Goal: Browse casually: Explore the website without a specific task or goal

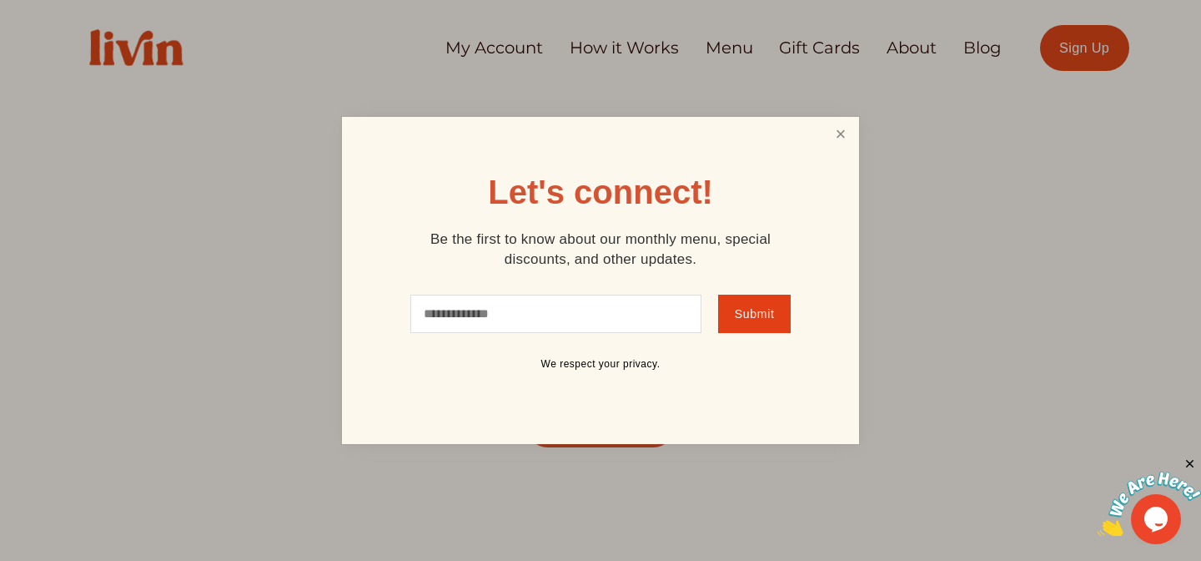
click at [836, 143] on link "Close" at bounding box center [841, 134] width 32 height 31
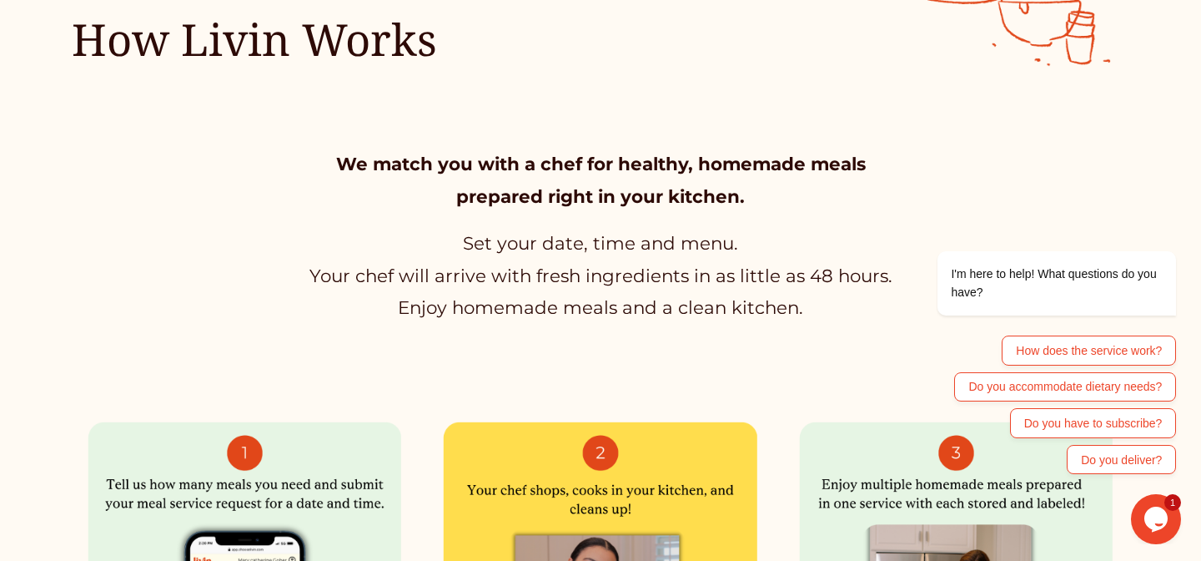
scroll to position [721, 0]
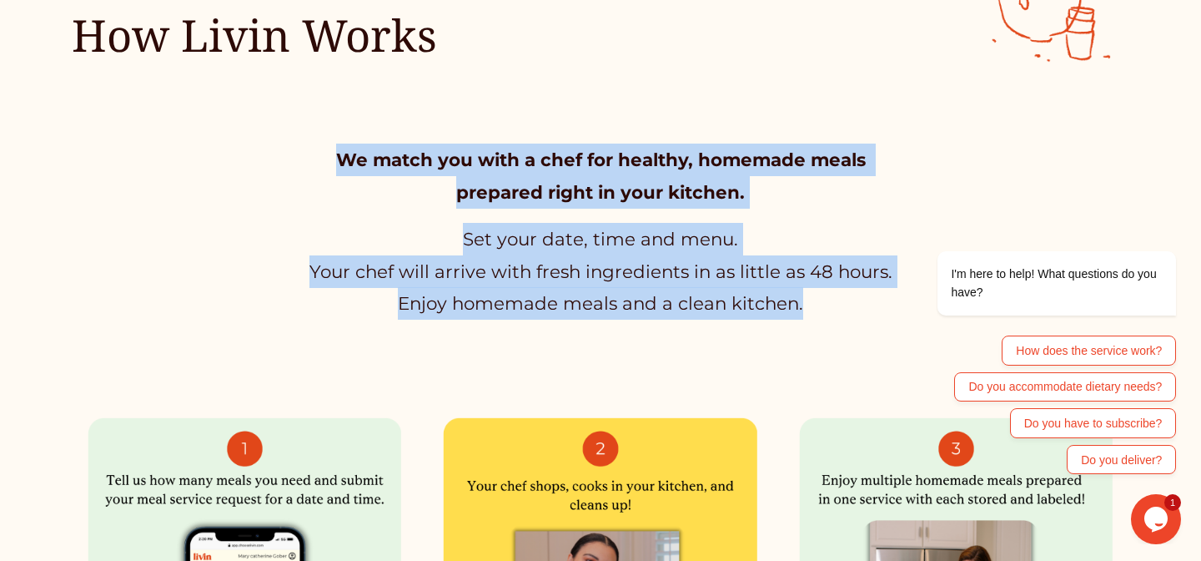
drag, startPoint x: 626, startPoint y: 123, endPoint x: 733, endPoint y: 340, distance: 242.1
click at [733, 340] on div "We match you with a chef for healthy, homemade meals prepared right in your kit…" at bounding box center [600, 489] width 1201 height 851
click at [733, 340] on div "We match you with a chef for healthy, homemade meals prepared right in your kit…" at bounding box center [600, 489] width 1201 height 692
drag, startPoint x: 733, startPoint y: 340, endPoint x: 677, endPoint y: 125, distance: 221.6
click at [677, 125] on div "We match you with a chef for healthy, homemade meals prepared right in your kit…" at bounding box center [600, 489] width 1201 height 851
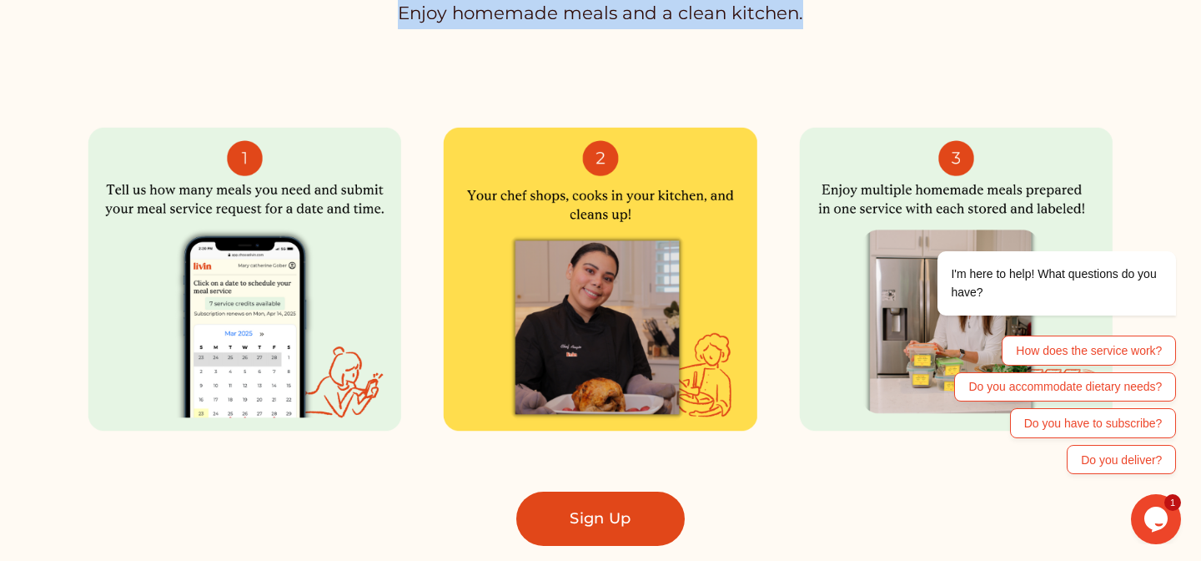
scroll to position [1012, 0]
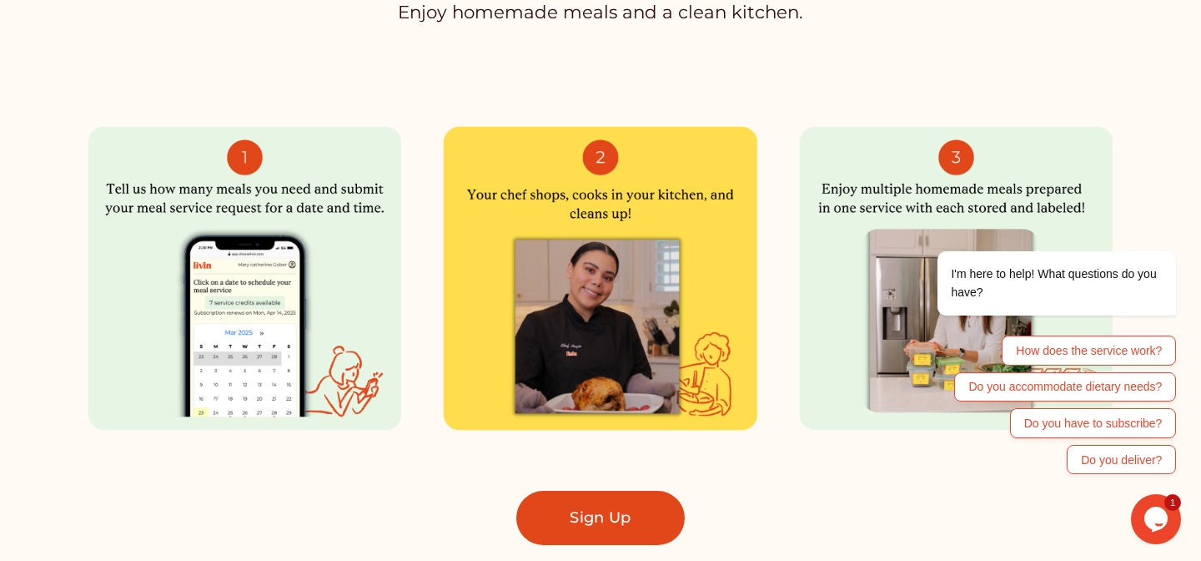
drag, startPoint x: 284, startPoint y: 194, endPoint x: 374, endPoint y: 219, distance: 93.5
click at [374, 219] on div at bounding box center [245, 279] width 346 height 342
drag, startPoint x: 461, startPoint y: 183, endPoint x: 628, endPoint y: 224, distance: 172.8
click at [628, 224] on div at bounding box center [600, 279] width 346 height 342
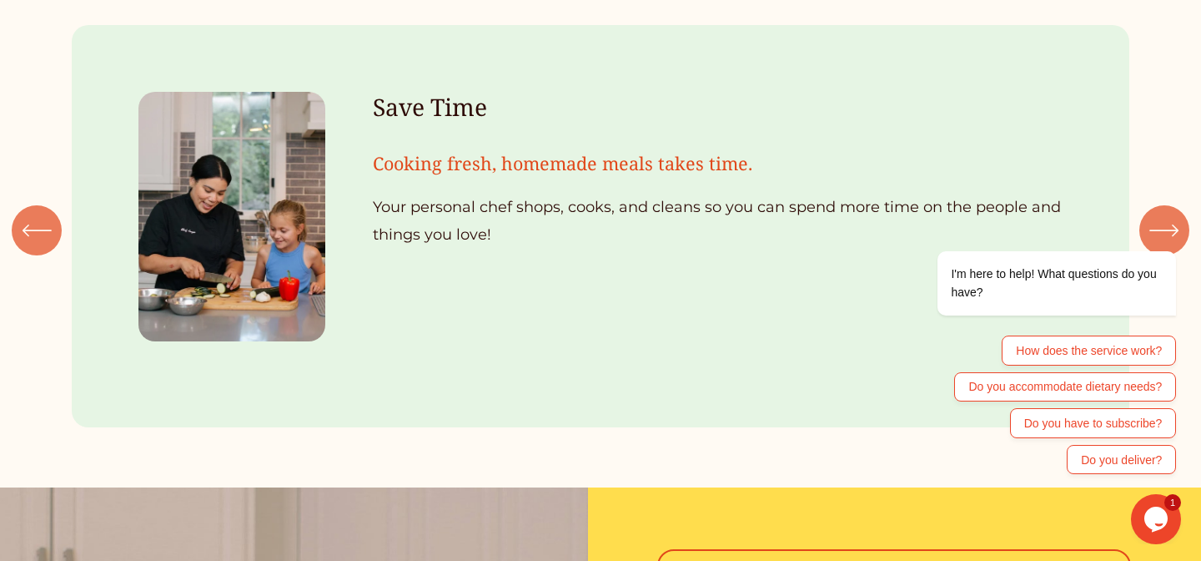
scroll to position [1850, 0]
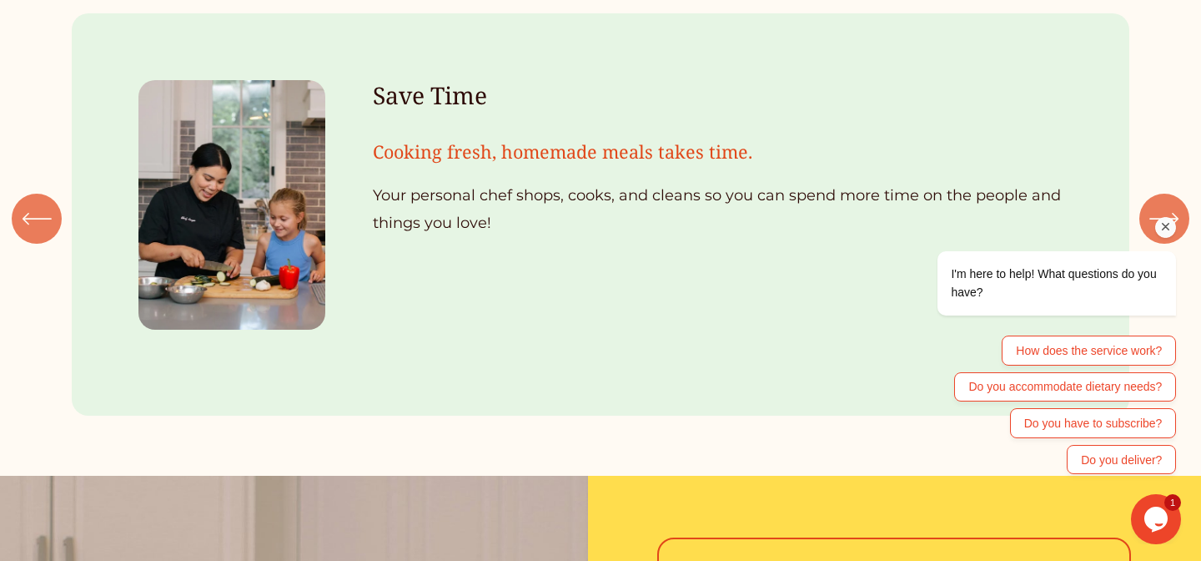
click at [1156, 209] on div "I'm here to help! What questions do you have? How does the service work? Do you…" at bounding box center [1034, 289] width 300 height 385
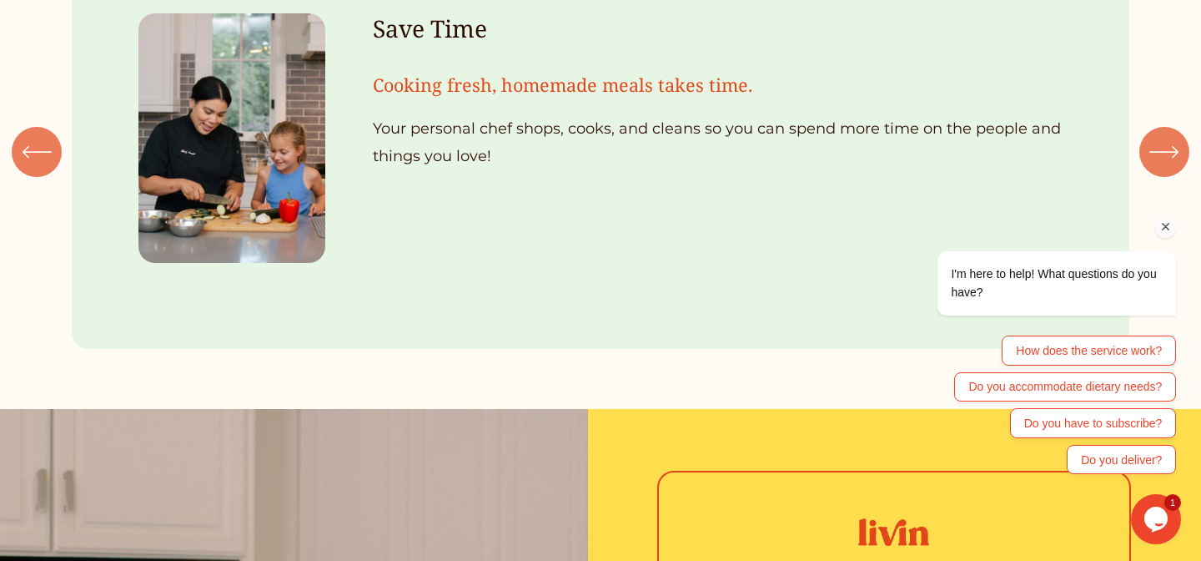
scroll to position [1919, 0]
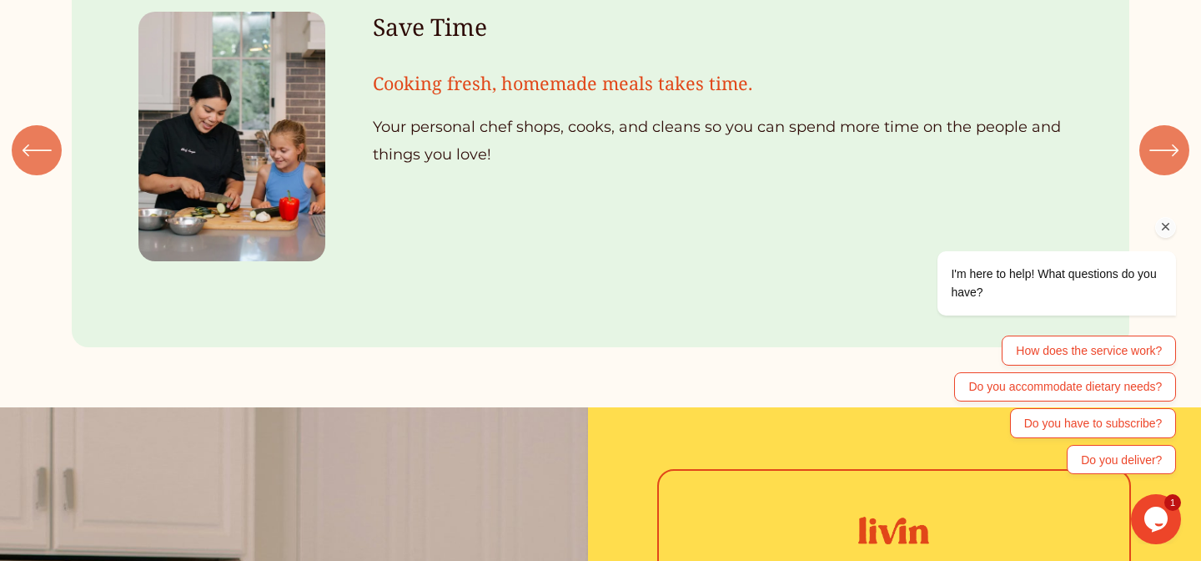
click at [1174, 139] on div "I'm here to help! What questions do you have? How does the service work? Do you…" at bounding box center [1034, 289] width 300 height 385
click at [1160, 162] on div "I'm here to help! What questions do you have? How does the service work? Do you…" at bounding box center [1034, 289] width 300 height 385
click at [1165, 226] on icon "Chat attention grabber" at bounding box center [1166, 226] width 15 height 15
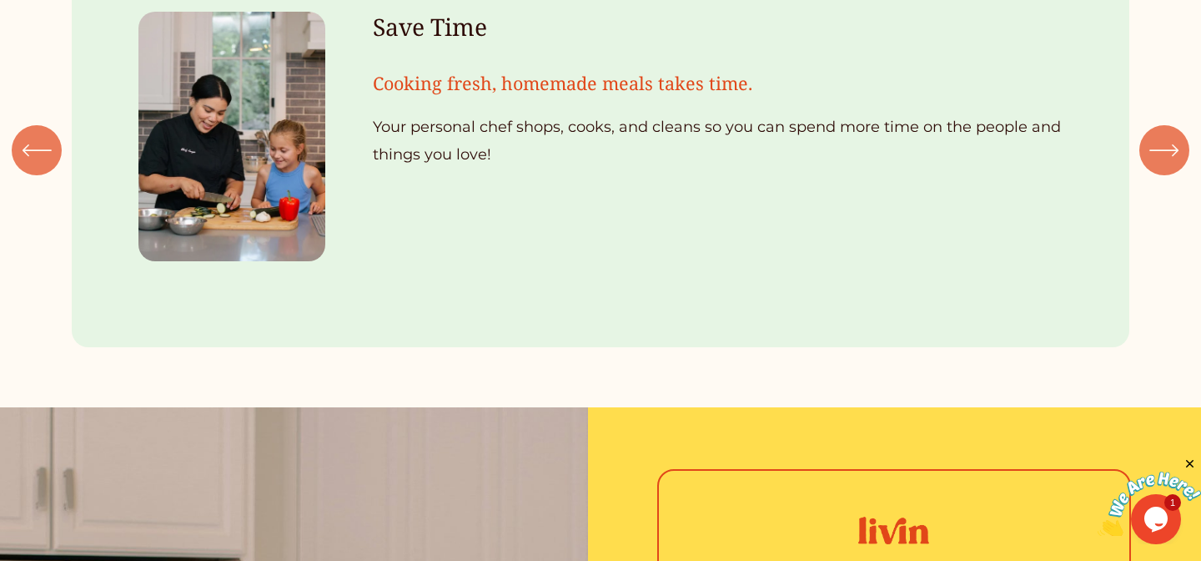
click at [1176, 150] on icon "\a \a \a Next\a \a" at bounding box center [1163, 150] width 27 height 0
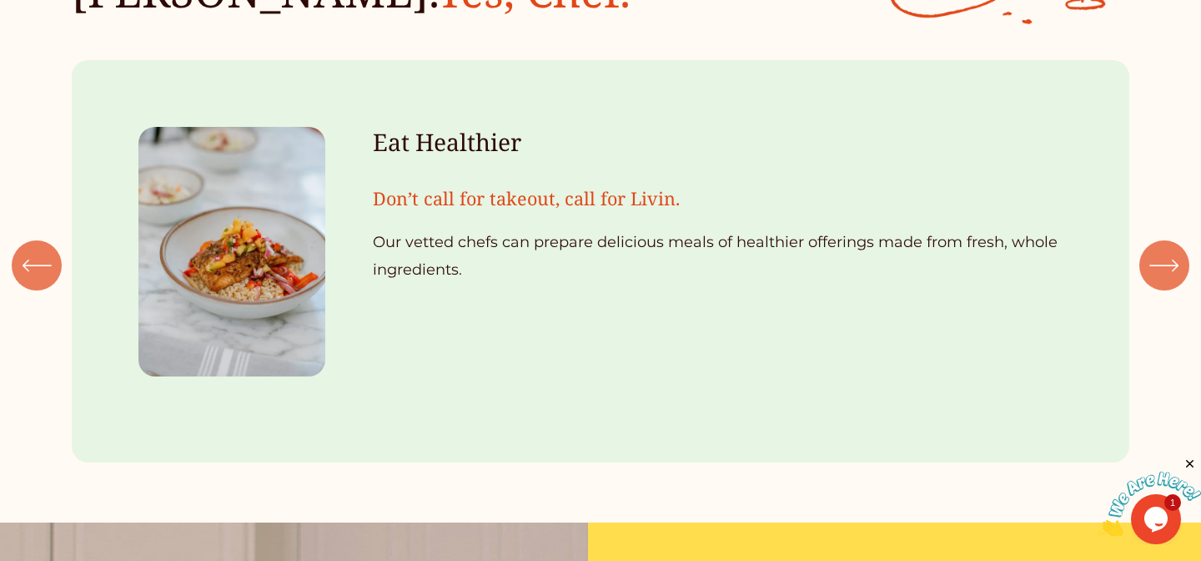
scroll to position [1803, 0]
click at [1162, 279] on icon "\a \a \a Next\a \a" at bounding box center [1165, 266] width 30 height 30
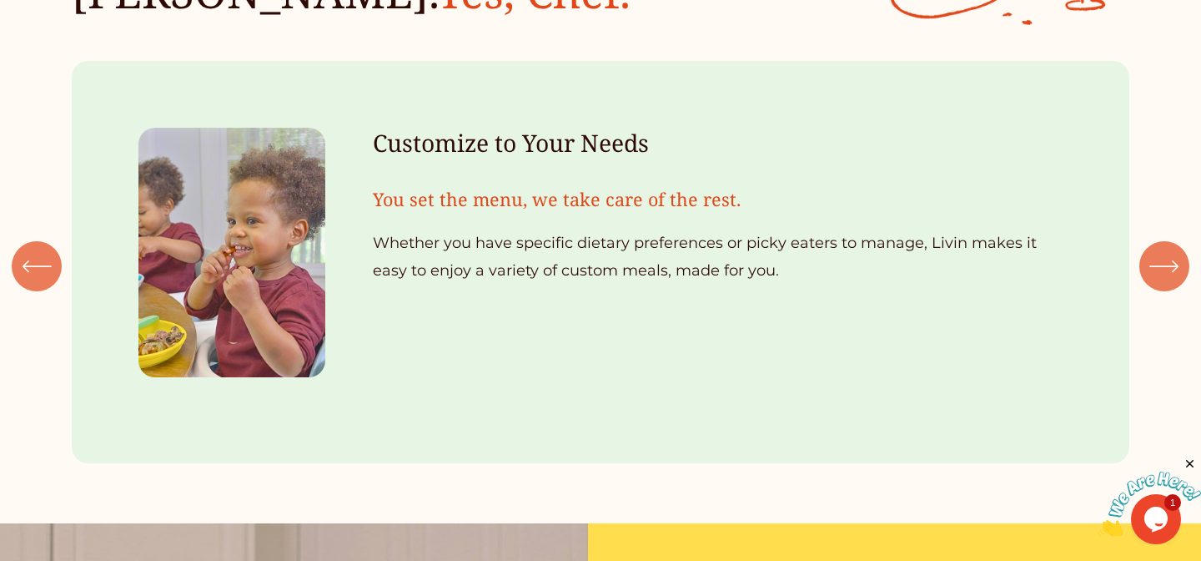
click at [1162, 279] on icon "\a \a \a Next\a \a" at bounding box center [1165, 266] width 30 height 30
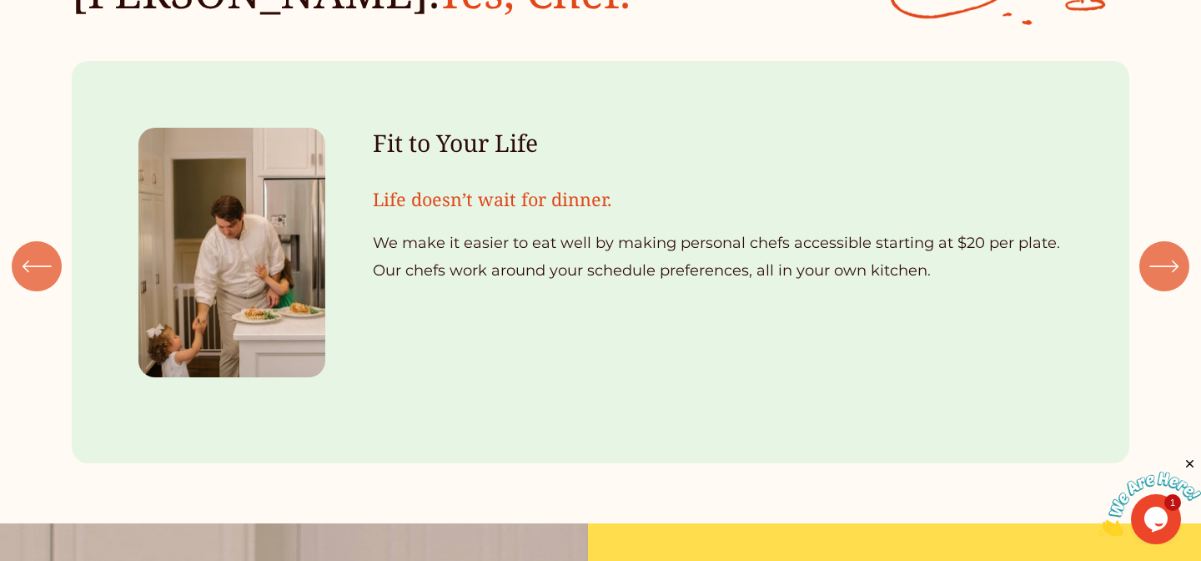
click at [1155, 266] on icon "\a \a \a Next\a \a" at bounding box center [1163, 266] width 27 height 0
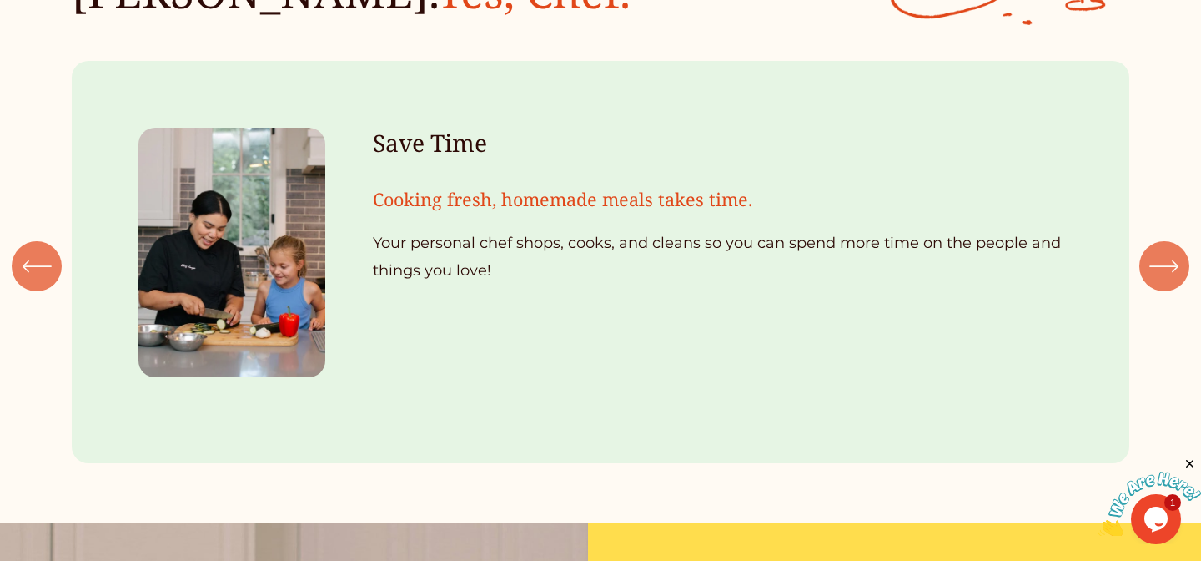
click at [1151, 261] on icon "\a \a \a Next\a \a" at bounding box center [1165, 266] width 30 height 30
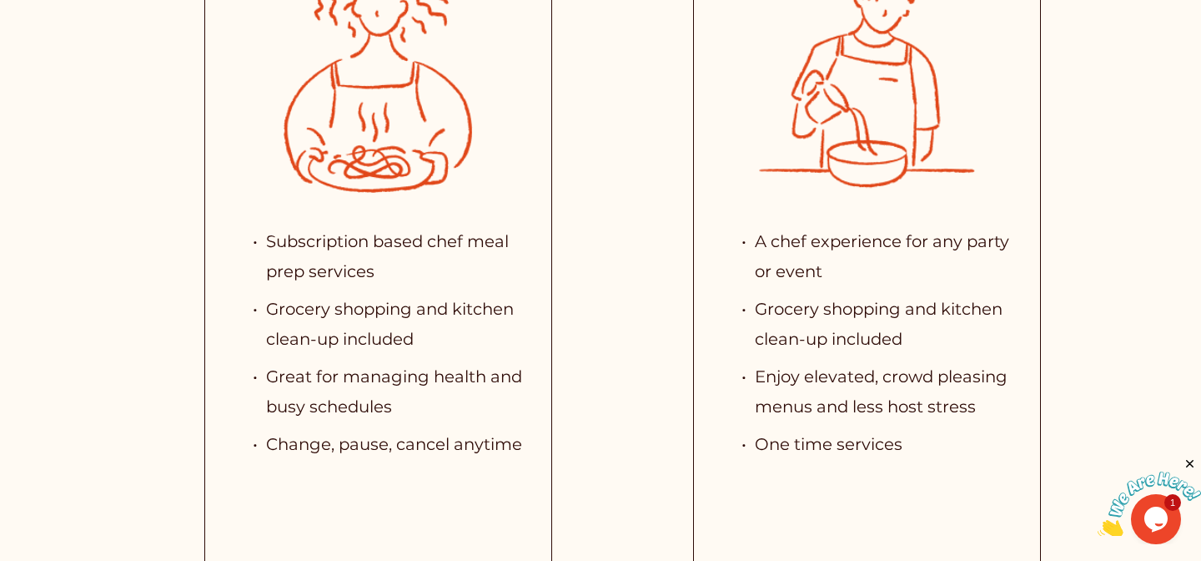
scroll to position [3424, 0]
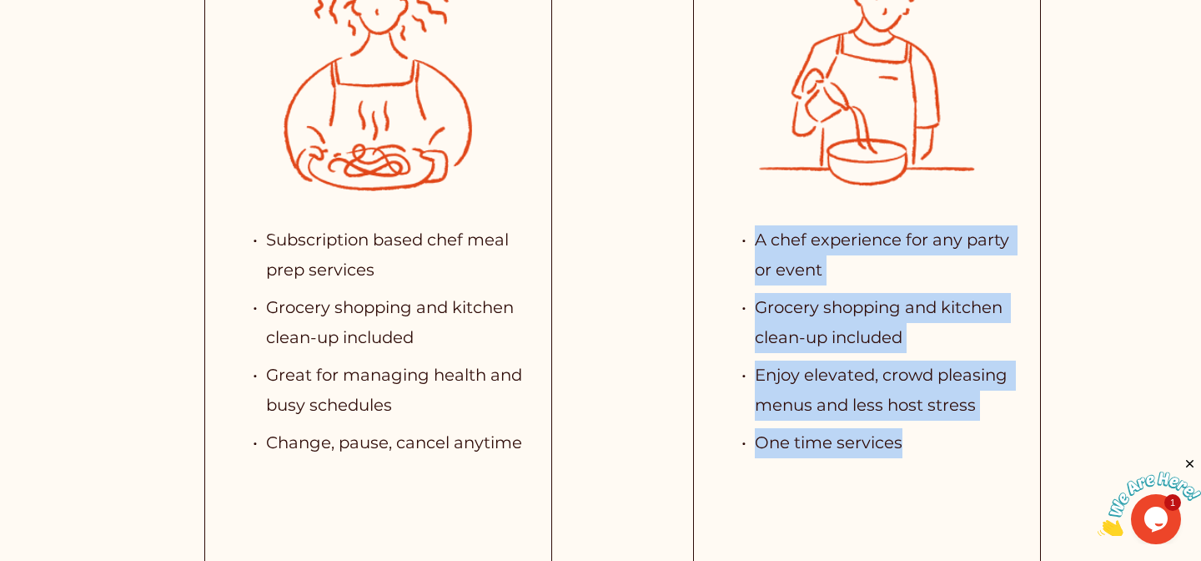
drag, startPoint x: 730, startPoint y: 224, endPoint x: 761, endPoint y: 471, distance: 249.7
click at [762, 471] on div "A chef experience for any party or event Grocery shopping and kitchen clean-up …" at bounding box center [867, 371] width 346 height 342
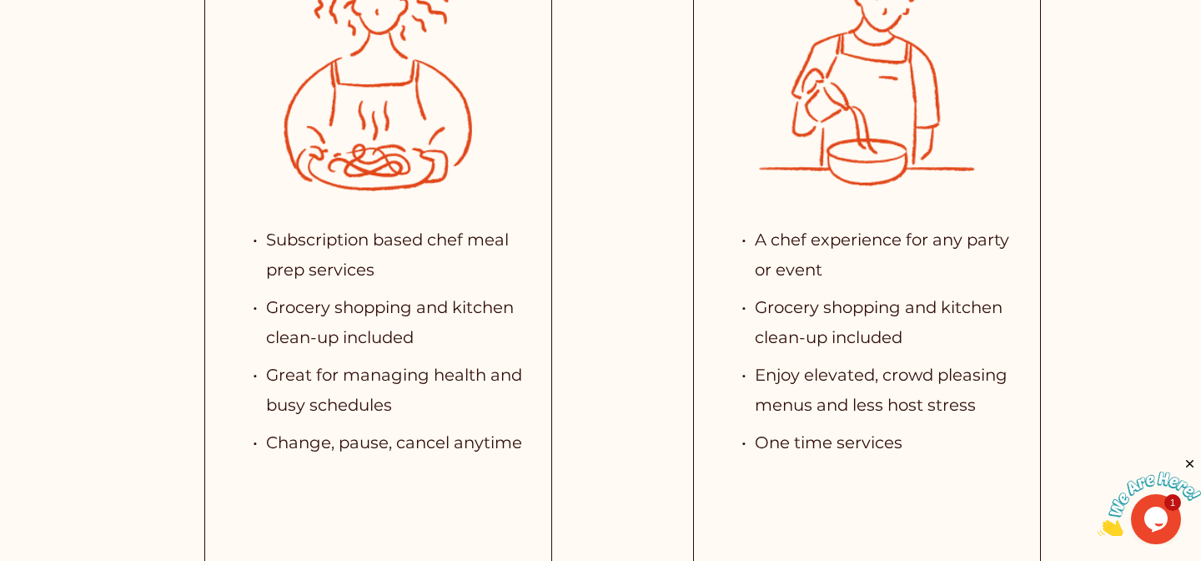
click at [450, 238] on p "Subscription based chef meal prep services" at bounding box center [395, 254] width 258 height 59
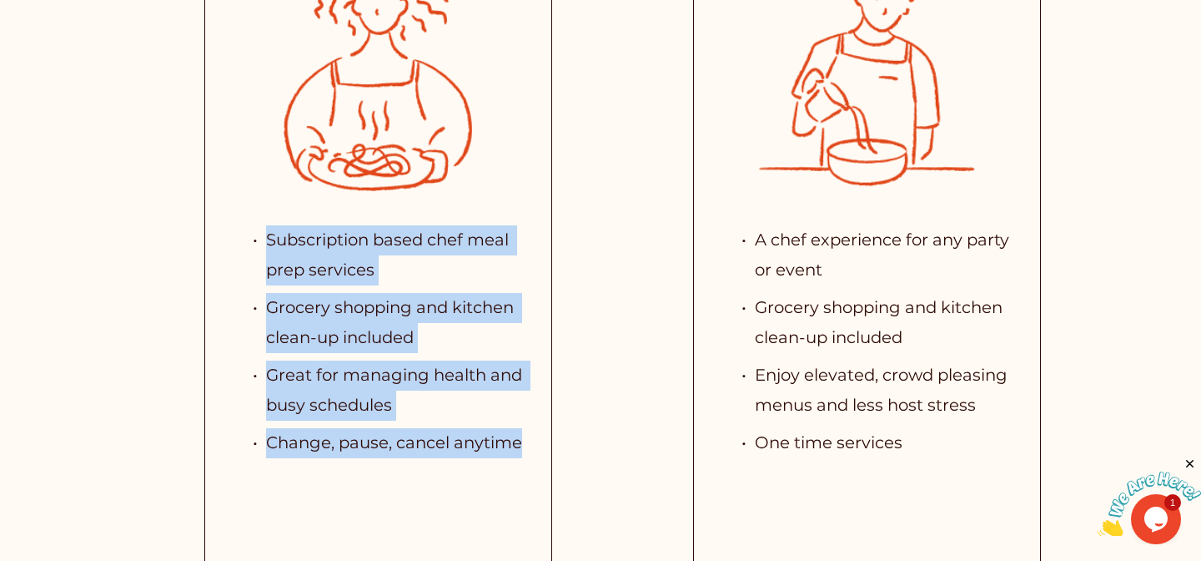
drag, startPoint x: 451, startPoint y: 209, endPoint x: 535, endPoint y: 459, distance: 263.8
click at [535, 459] on div "Subscription based chef meal prep services Grocery shopping and kitchen clean-u…" at bounding box center [378, 371] width 346 height 342
drag, startPoint x: 535, startPoint y: 459, endPoint x: 531, endPoint y: 204, distance: 255.3
click at [531, 204] on div "Subscription based chef meal prep services Grocery shopping and kitchen clean-u…" at bounding box center [378, 371] width 346 height 342
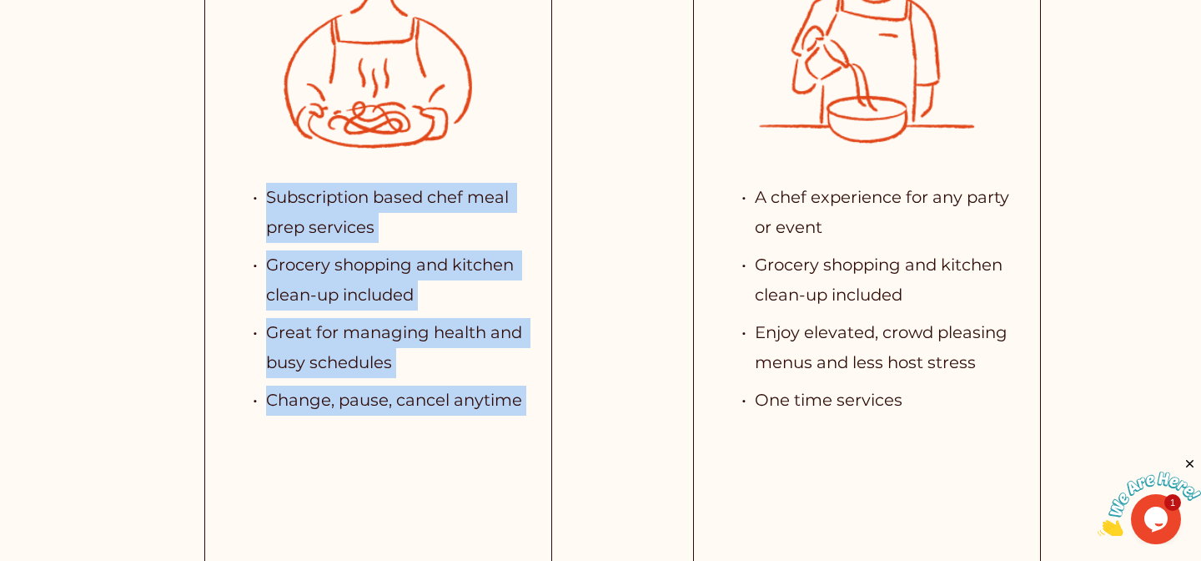
scroll to position [3465, 0]
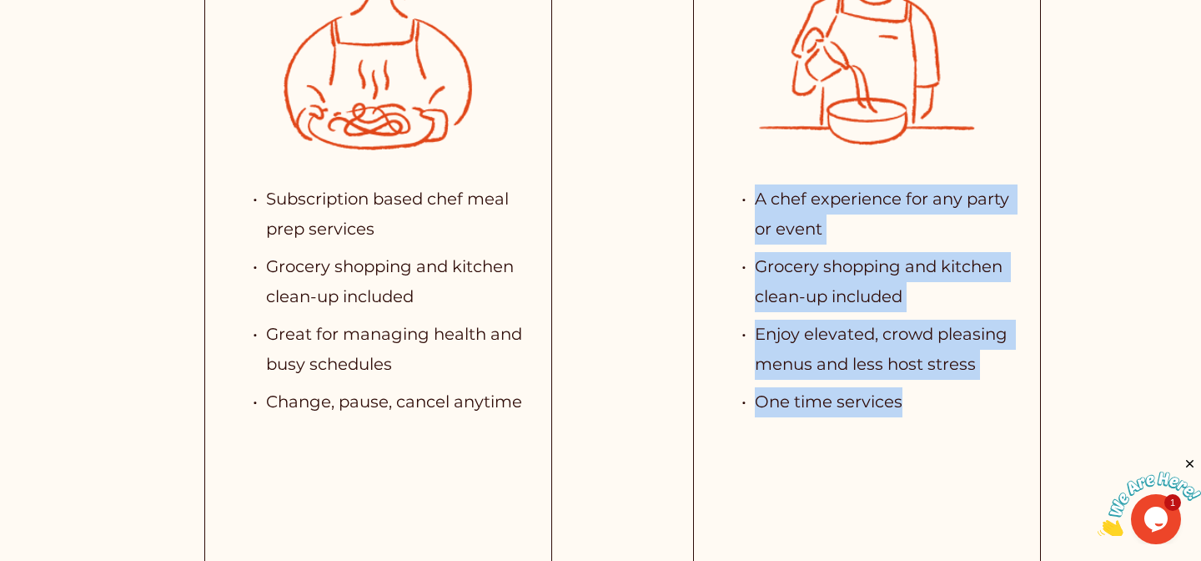
drag, startPoint x: 948, startPoint y: 419, endPoint x: 750, endPoint y: 178, distance: 311.8
click at [750, 178] on div "A chef experience for any party or event Grocery shopping and kitchen clean-up …" at bounding box center [867, 300] width 291 height 249
click at [731, 230] on ul "A chef experience for any party or event Grocery shopping and kitchen clean-up …" at bounding box center [867, 300] width 291 height 232
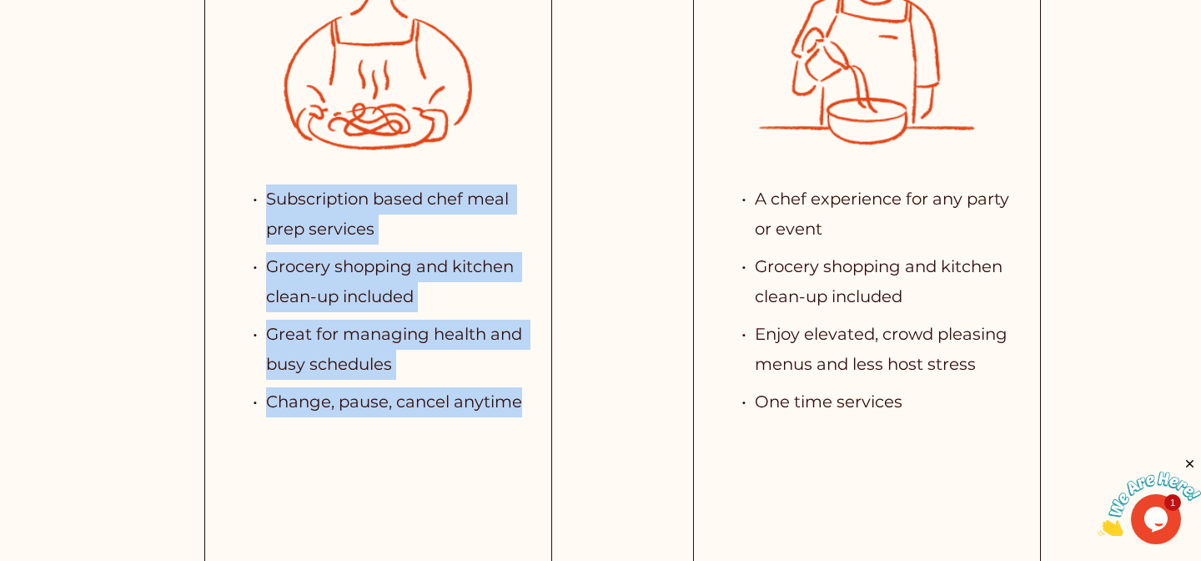
drag, startPoint x: 380, startPoint y: 184, endPoint x: 496, endPoint y: 436, distance: 277.3
click at [496, 436] on div "Subscription based chef meal prep services Grocery shopping and kitchen clean-u…" at bounding box center [378, 330] width 346 height 342
drag, startPoint x: 496, startPoint y: 436, endPoint x: 514, endPoint y: 169, distance: 268.4
click at [514, 169] on div "Subscription based chef meal prep services Grocery shopping and kitchen clean-u…" at bounding box center [378, 330] width 346 height 342
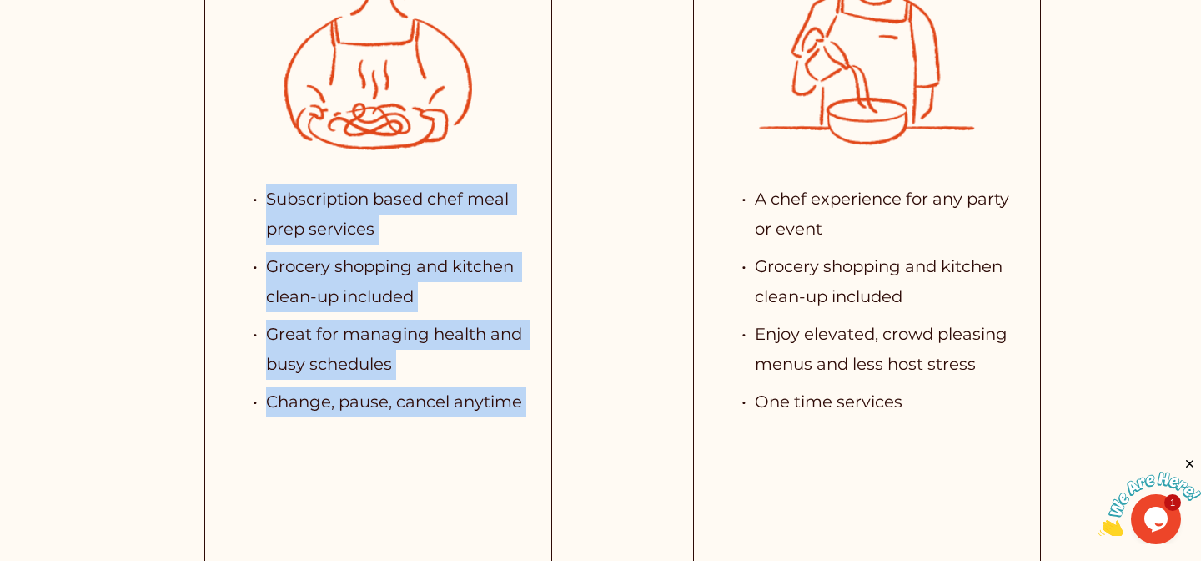
click at [514, 169] on div "Subscription based chef meal prep services Grocery shopping and kitchen clean-u…" at bounding box center [378, 330] width 346 height 342
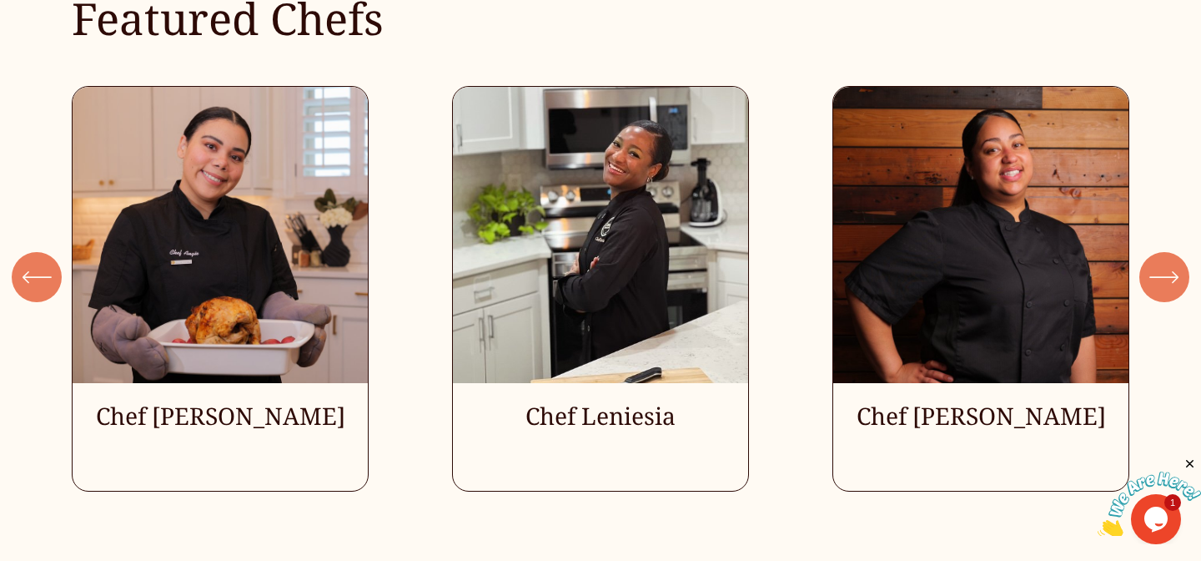
scroll to position [4502, 0]
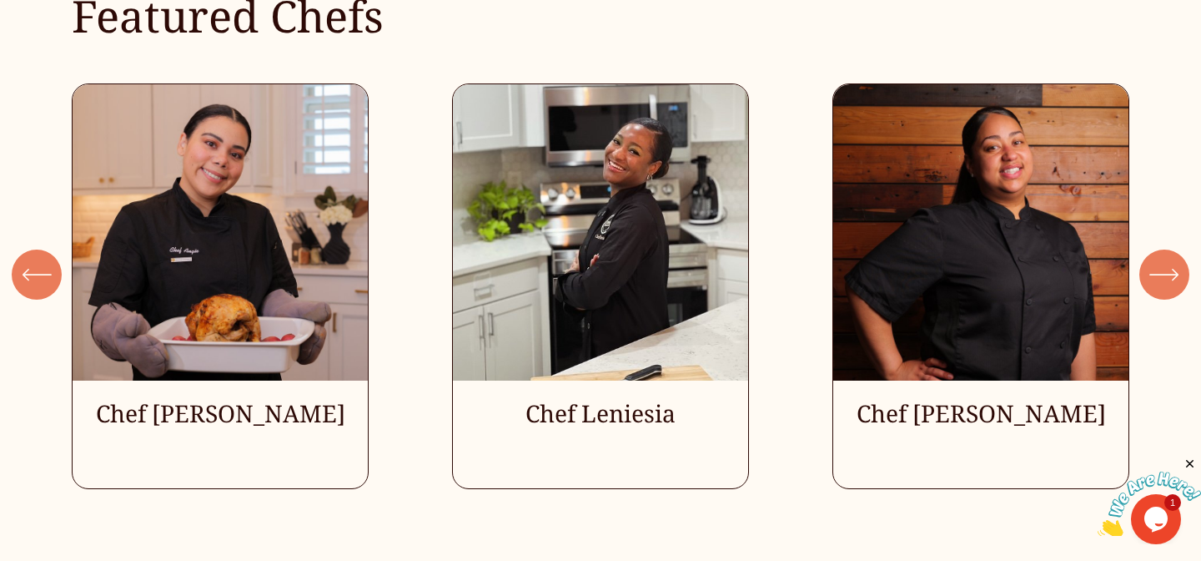
click at [1169, 288] on icon "\a \a \a Next\a \a" at bounding box center [1165, 274] width 30 height 30
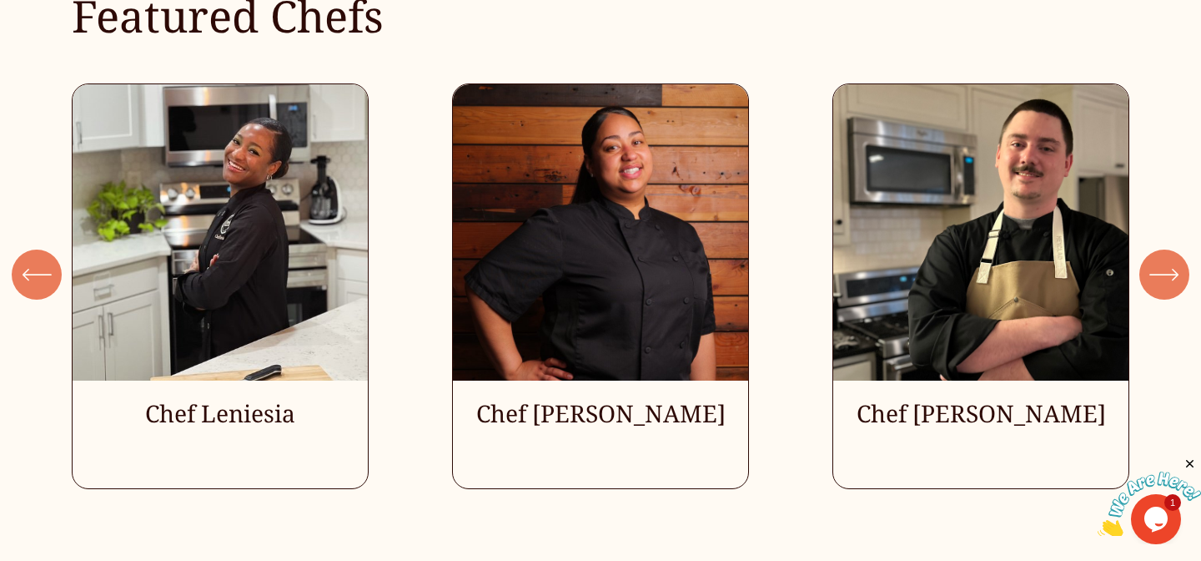
click at [1169, 289] on icon "\a \a \a Next\a \a" at bounding box center [1165, 274] width 30 height 30
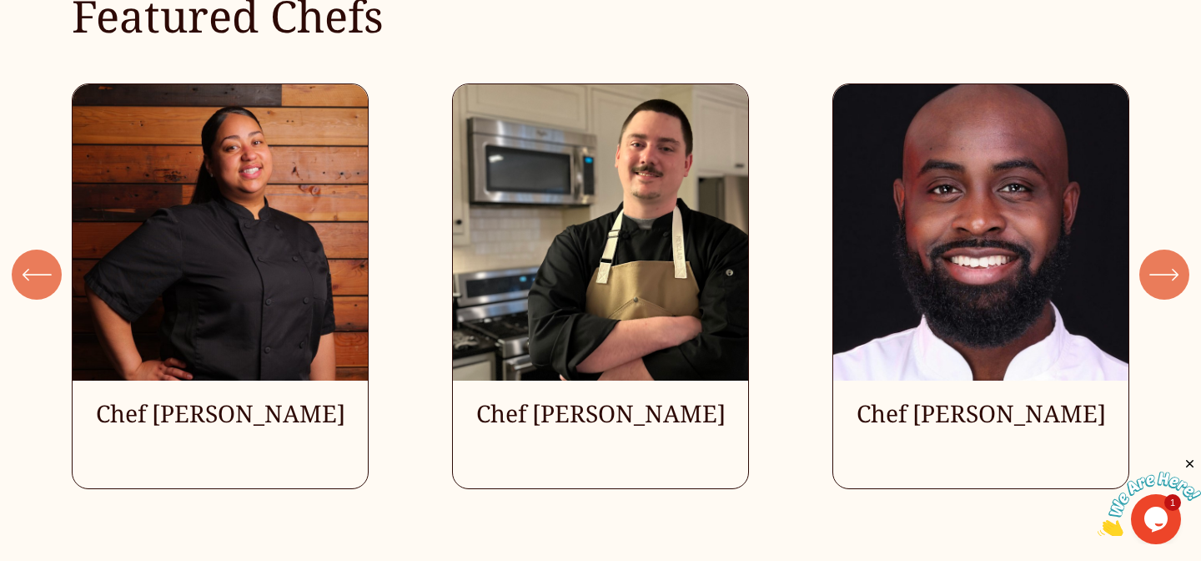
click at [1169, 289] on icon "\a \a \a Next\a \a" at bounding box center [1165, 274] width 30 height 30
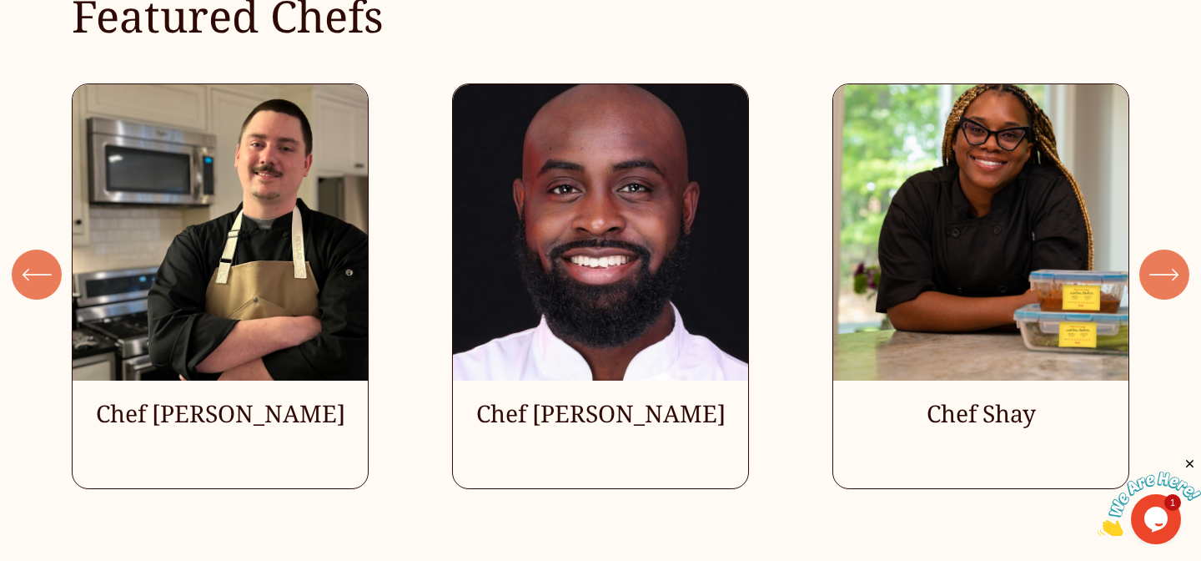
click at [1169, 289] on icon "\a \a \a Next\a \a" at bounding box center [1165, 274] width 30 height 30
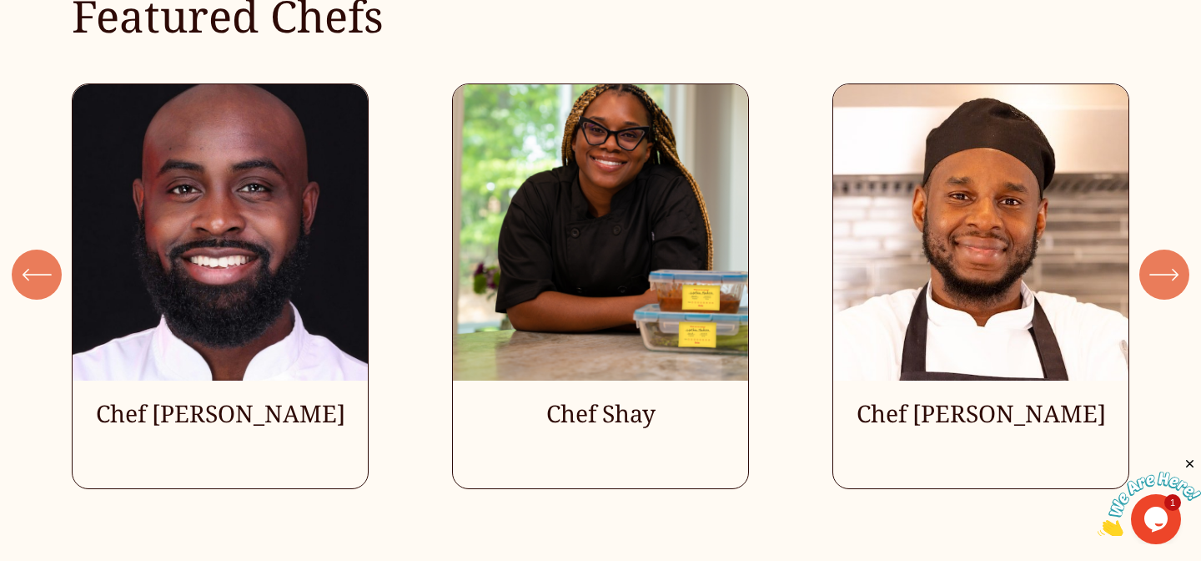
click at [1170, 289] on icon "\a \a \a Next\a \a" at bounding box center [1165, 274] width 30 height 30
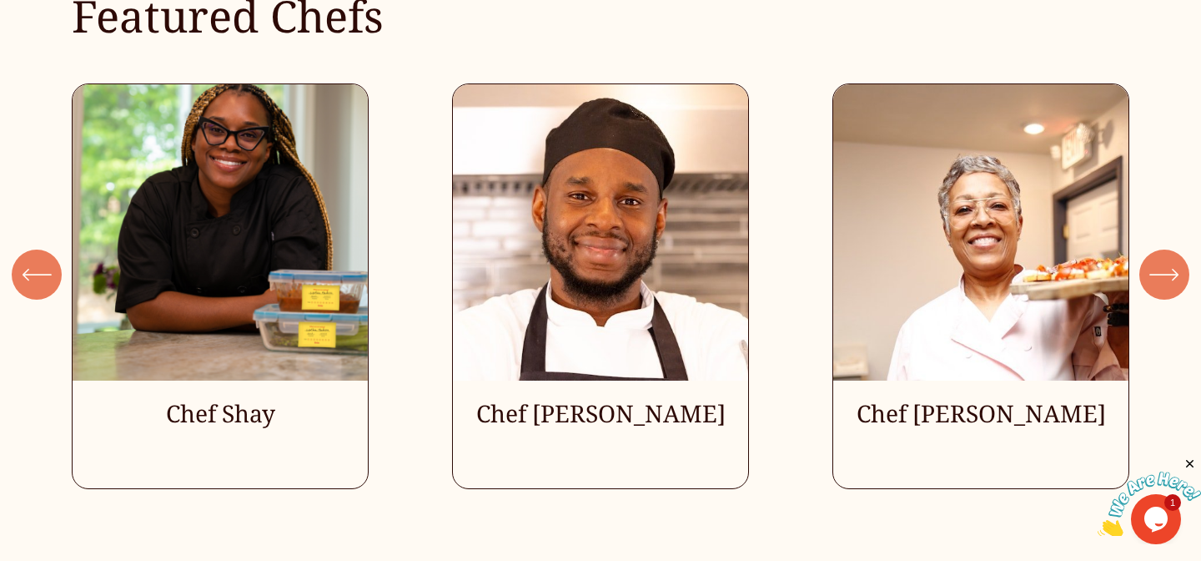
click at [1170, 289] on icon "\a \a \a Next\a \a" at bounding box center [1165, 274] width 30 height 30
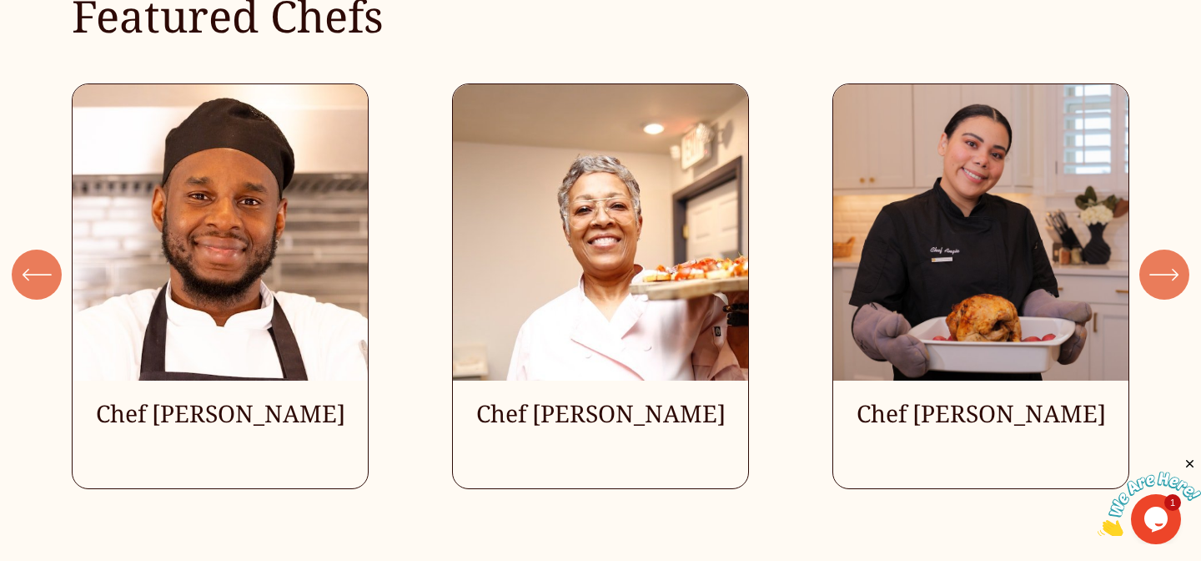
click at [1170, 289] on icon "\a \a \a Next\a \a" at bounding box center [1165, 274] width 30 height 30
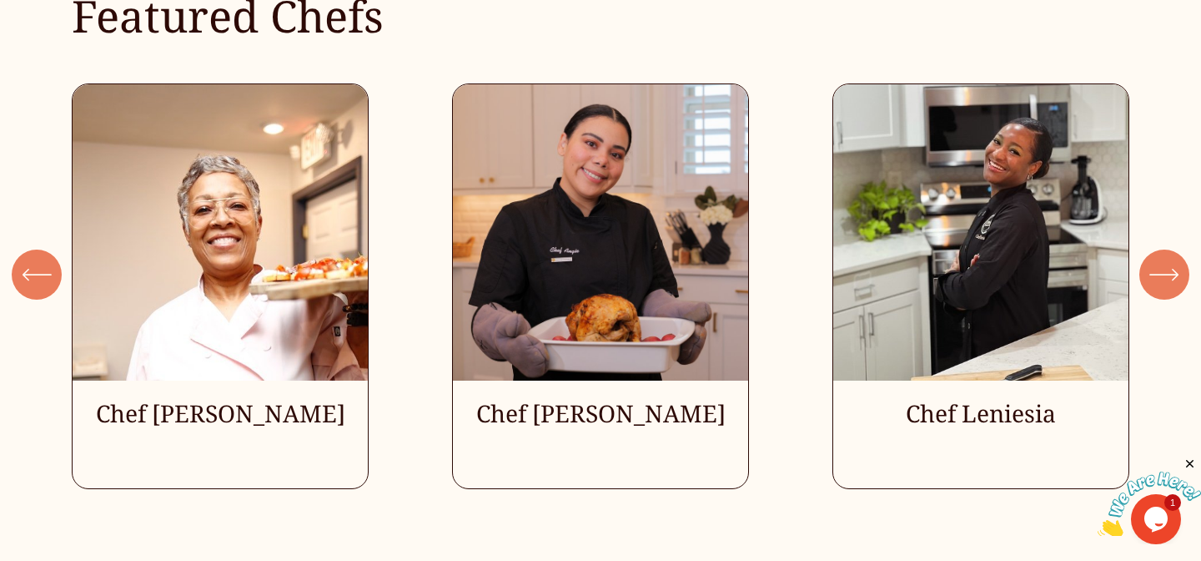
click at [1170, 289] on icon "\a \a \a Next\a \a" at bounding box center [1165, 274] width 30 height 30
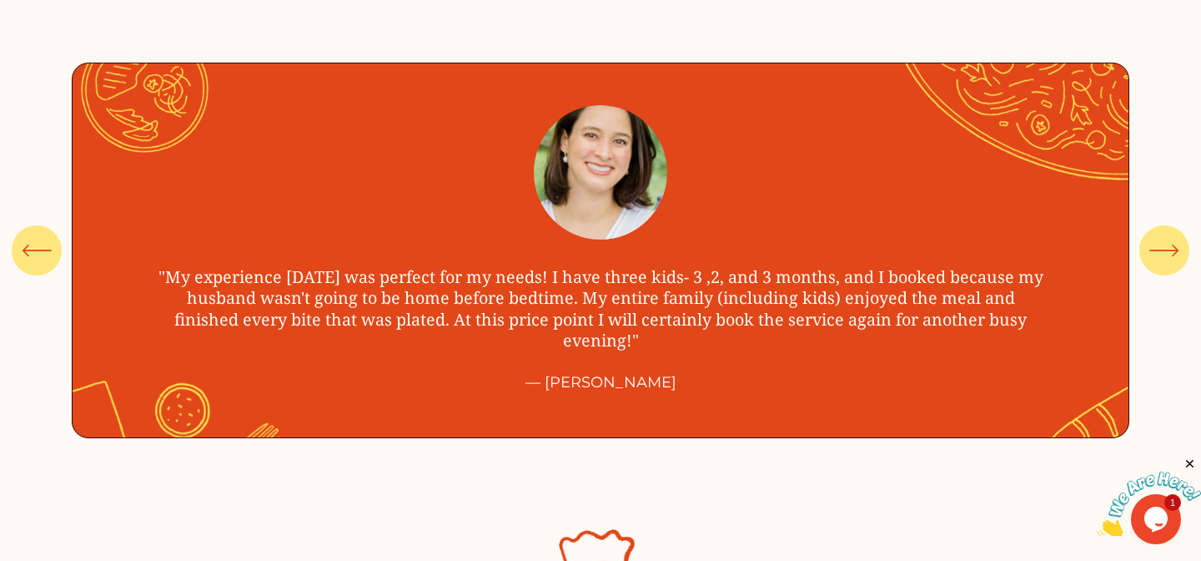
scroll to position [5831, 0]
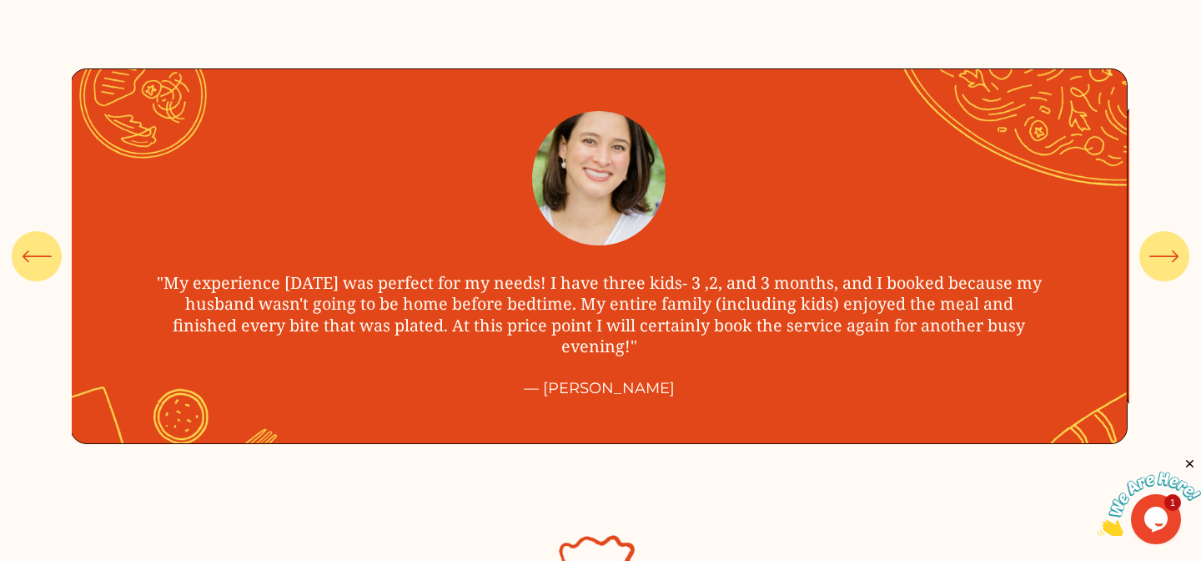
drag, startPoint x: 674, startPoint y: 422, endPoint x: 672, endPoint y: 315, distance: 107.6
click at [672, 315] on ul ""My experience [DATE] was perfect for my needs! I have three kids- 3 ,2, and 3 …" at bounding box center [600, 255] width 1057 height 375
click at [1159, 244] on icon "\a \a \a Next\a \a" at bounding box center [1165, 256] width 30 height 30
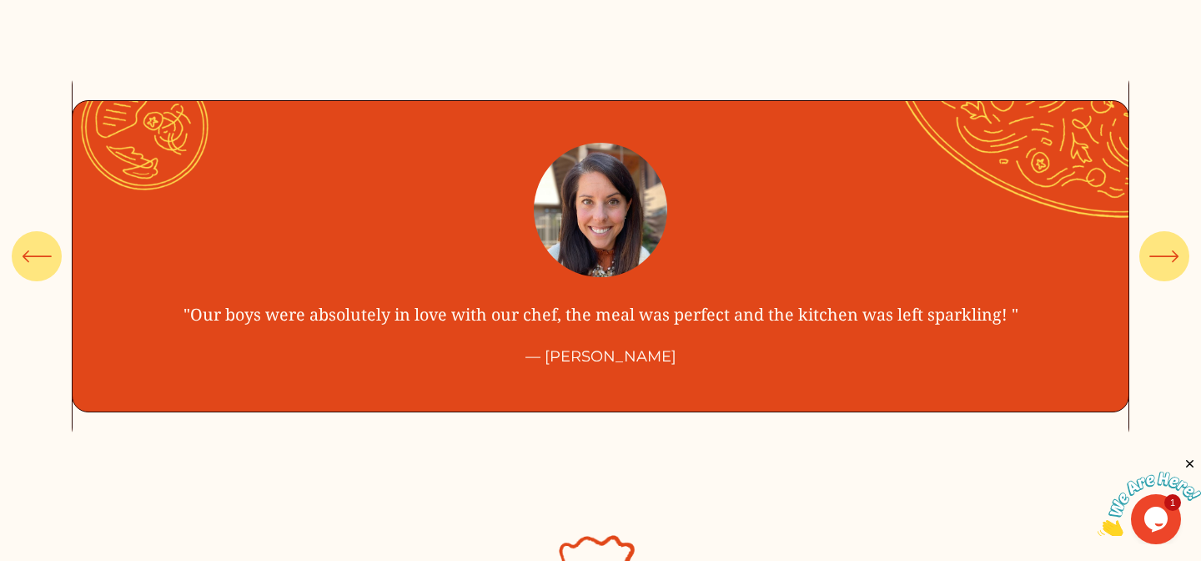
click at [1159, 244] on icon "\a \a \a Next\a \a" at bounding box center [1165, 256] width 30 height 30
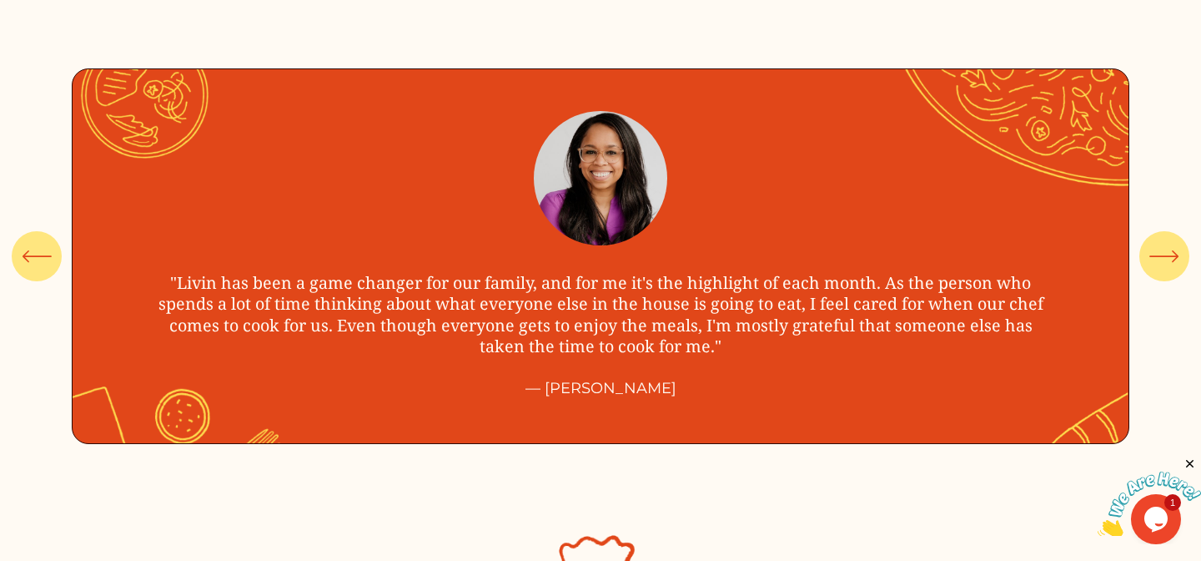
click at [1156, 243] on icon "\a \a \a Next\a \a" at bounding box center [1165, 256] width 30 height 30
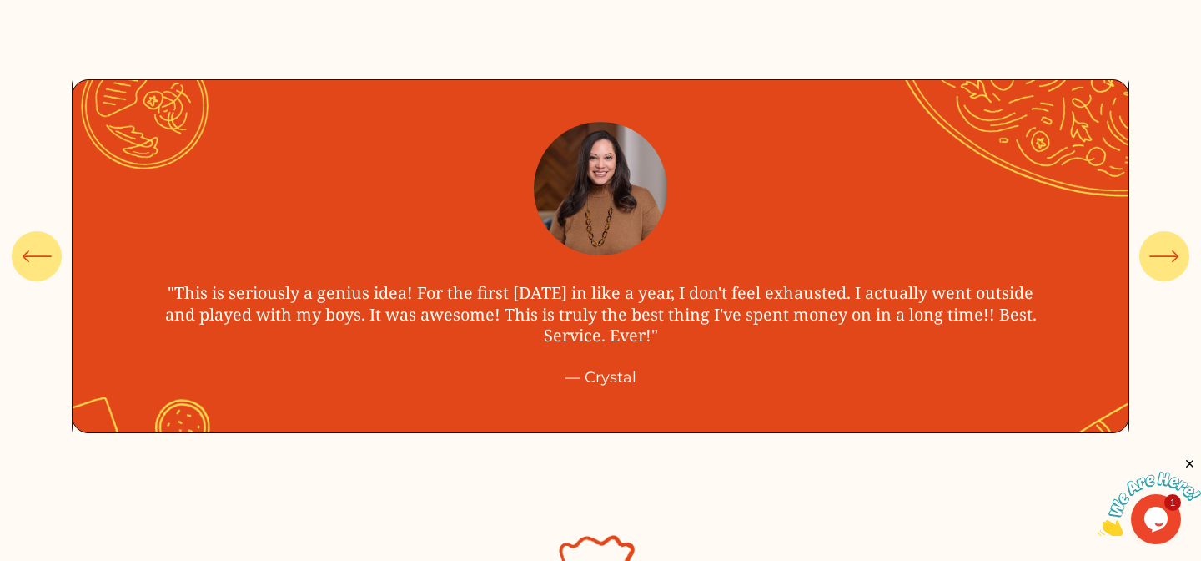
click at [1156, 242] on icon "\a \a \a Next\a \a" at bounding box center [1165, 256] width 30 height 30
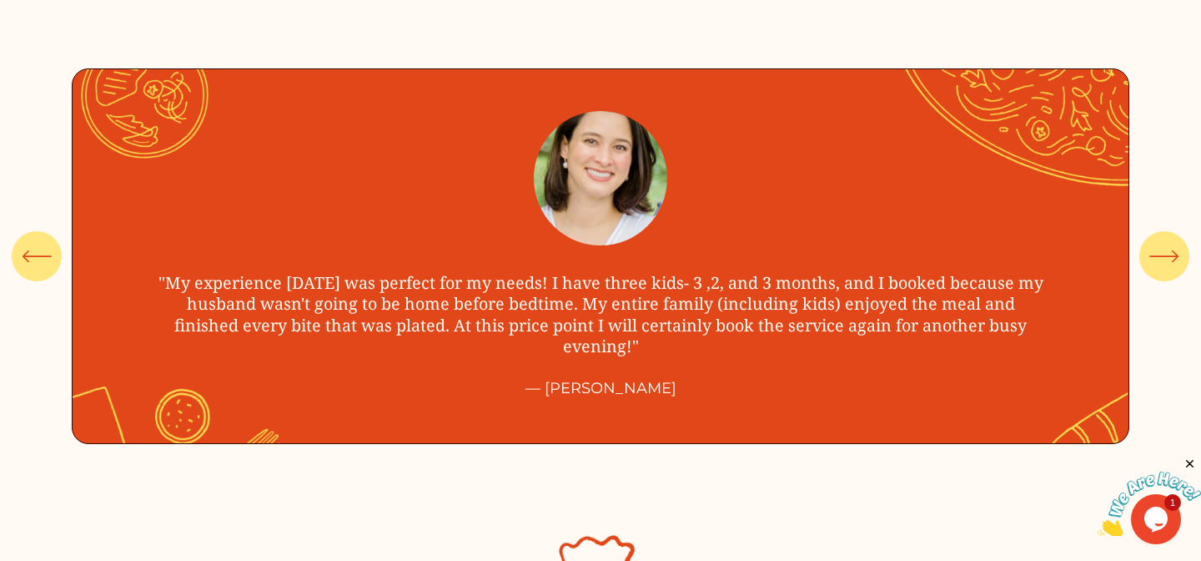
click at [46, 270] on icon "\a \a Previous\a \a \a" at bounding box center [37, 256] width 30 height 30
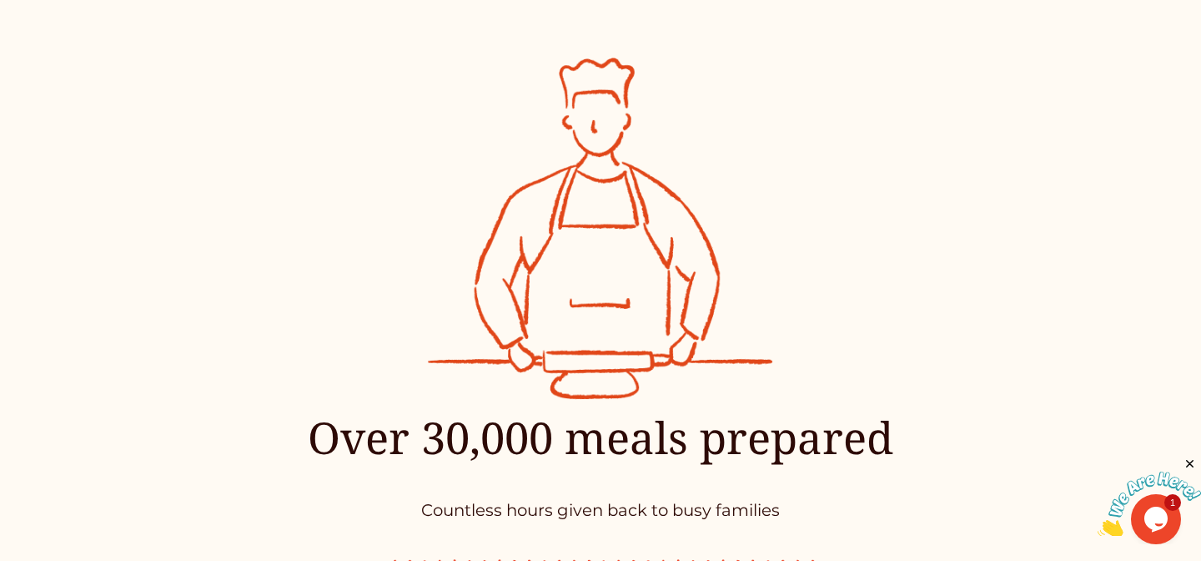
scroll to position [6324, 0]
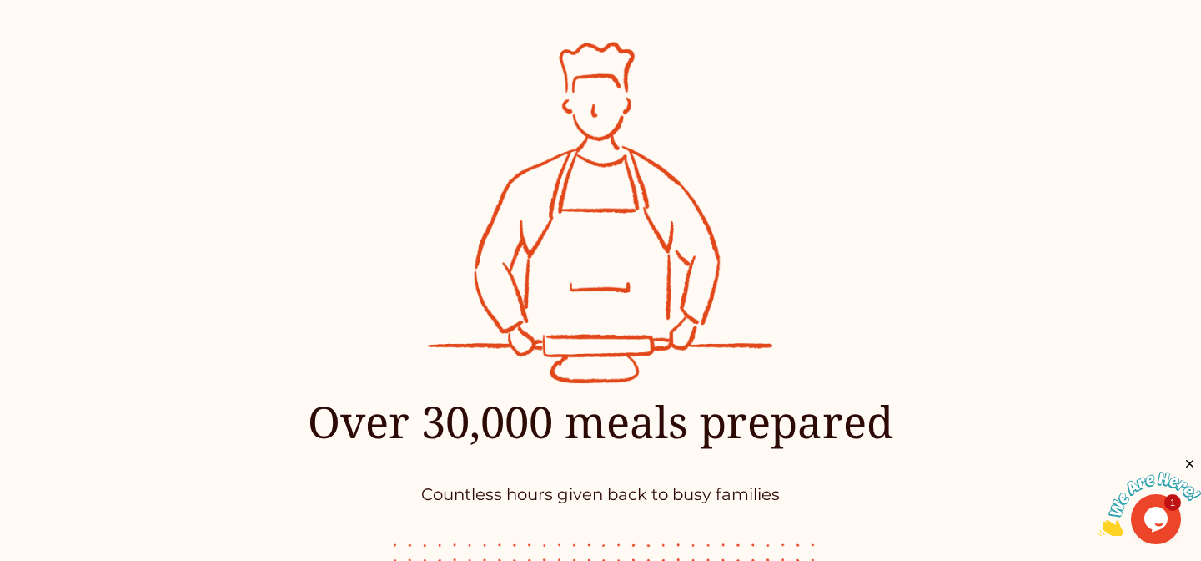
click at [407, 399] on h2 "Over 30,000 meals prepared" at bounding box center [600, 421] width 879 height 57
drag, startPoint x: 304, startPoint y: 423, endPoint x: 782, endPoint y: 515, distance: 486.8
click at [782, 515] on div "Over 30,000 meals prepared Countless hours given back to busy families" at bounding box center [600, 324] width 1201 height 565
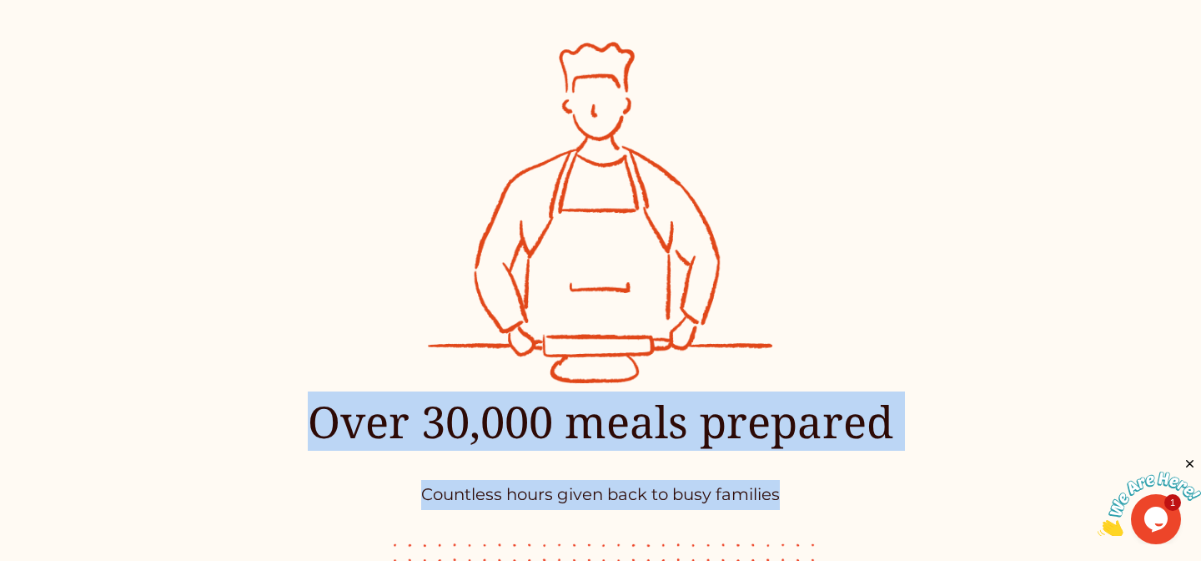
drag, startPoint x: 782, startPoint y: 515, endPoint x: 782, endPoint y: 496, distance: 18.4
click at [782, 496] on div "Over 30,000 meals prepared Countless hours given back to busy families" at bounding box center [600, 324] width 1201 height 565
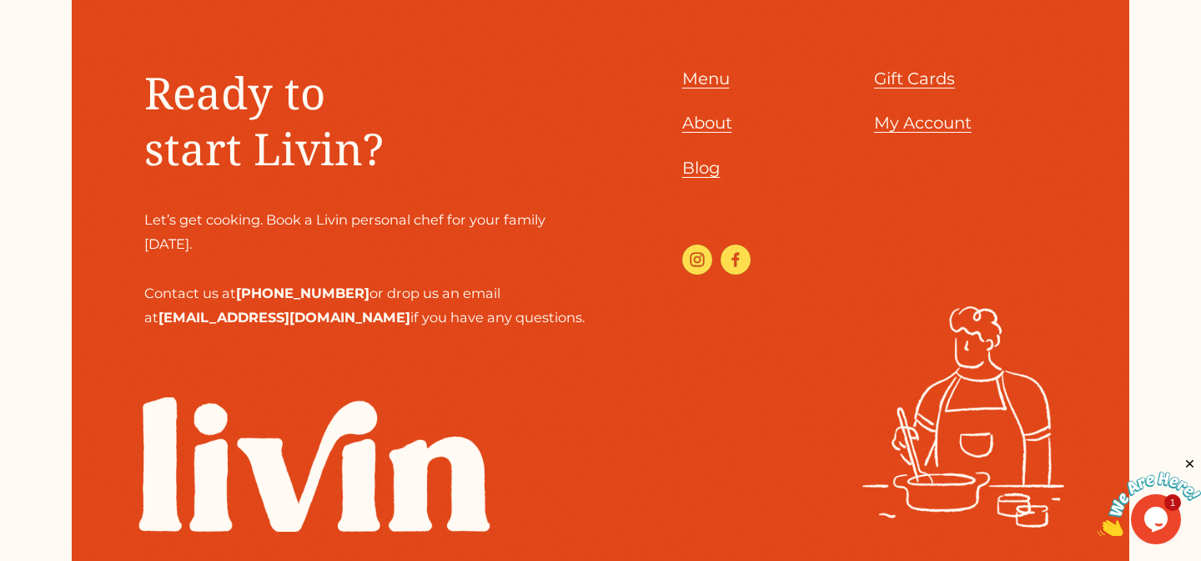
scroll to position [7335, 0]
